Goal: Task Accomplishment & Management: Use online tool/utility

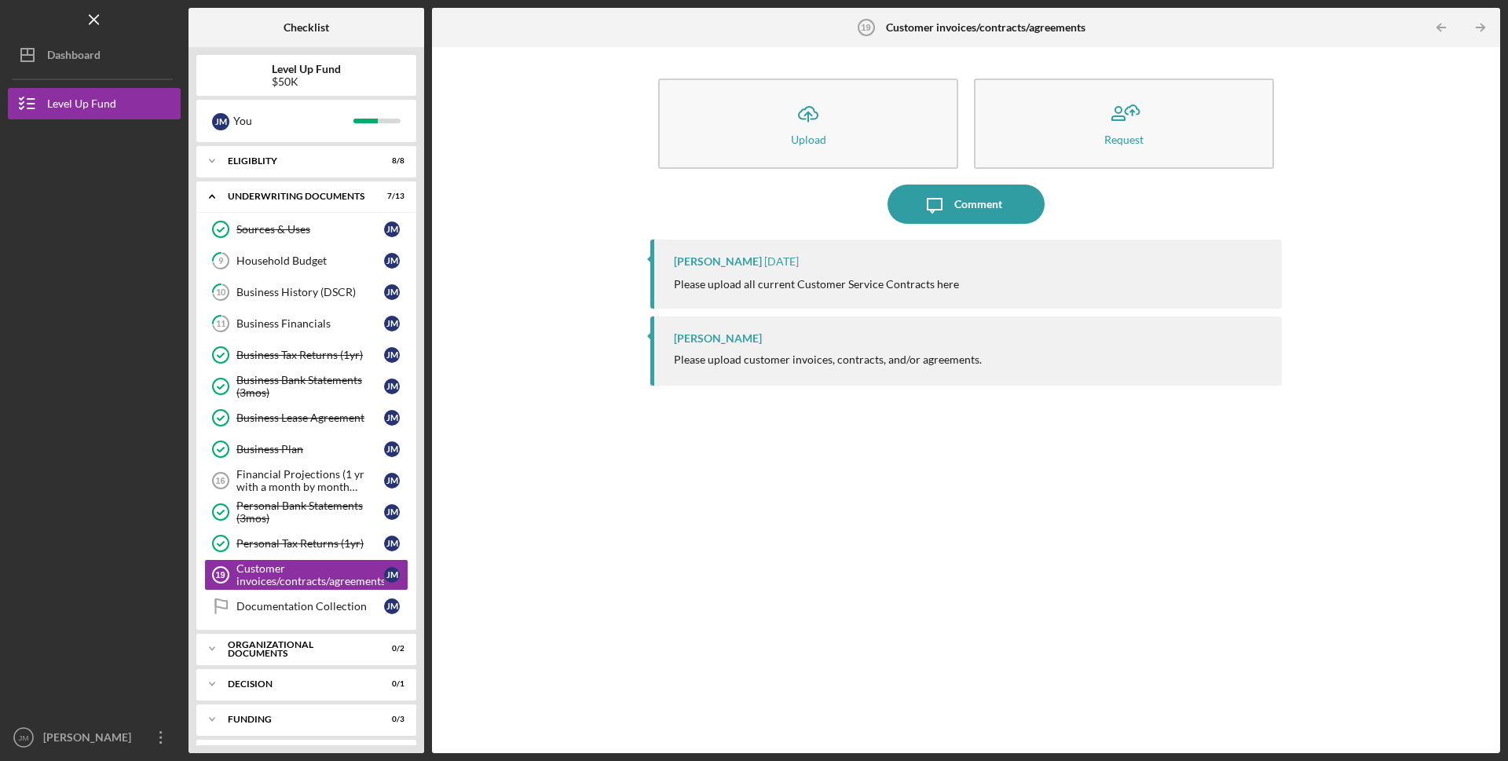
scroll to position [7, 0]
click at [316, 321] on div "Business Financials" at bounding box center [310, 323] width 148 height 13
